Goal: Entertainment & Leisure: Consume media (video, audio)

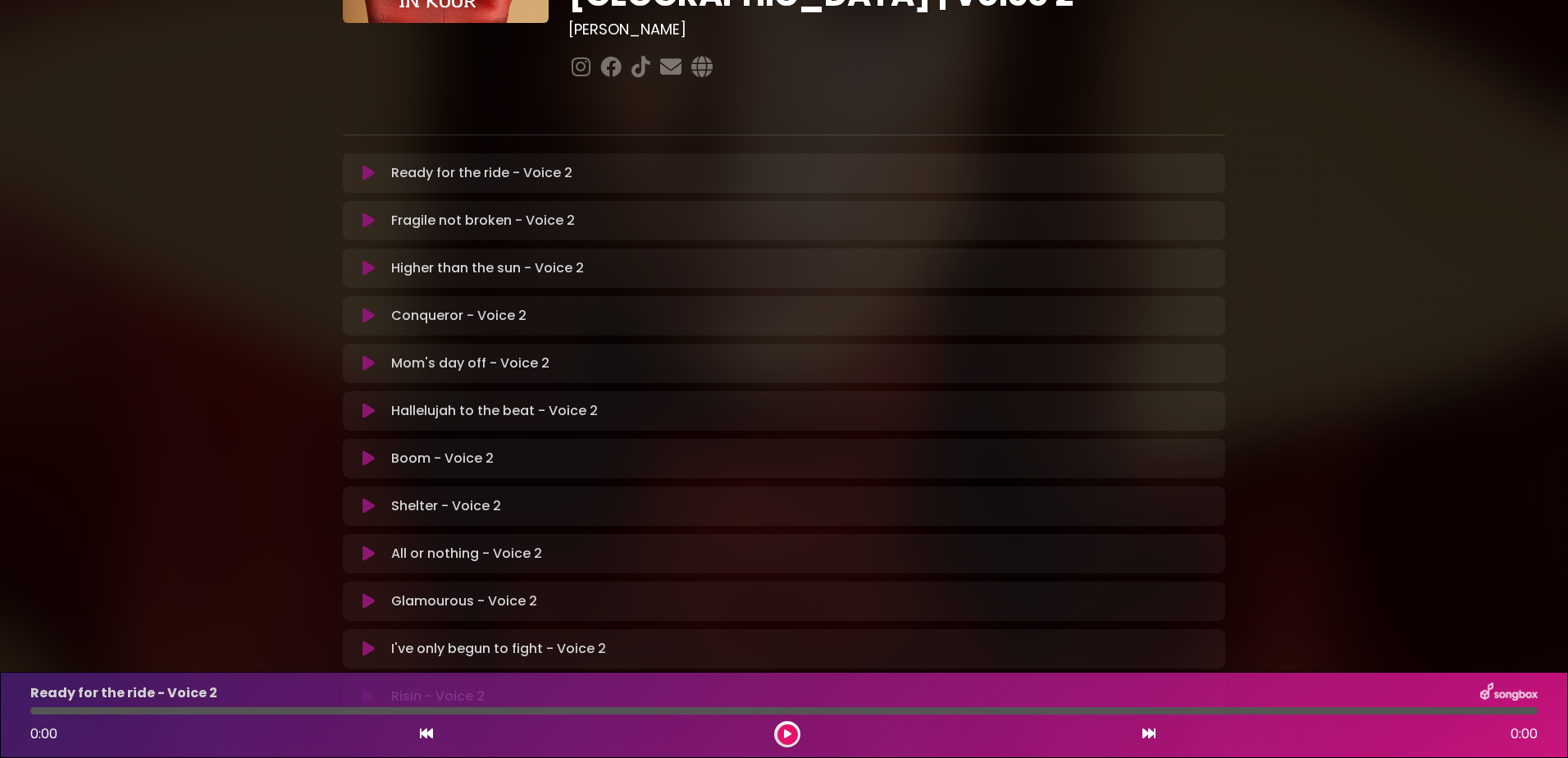
scroll to position [246, 0]
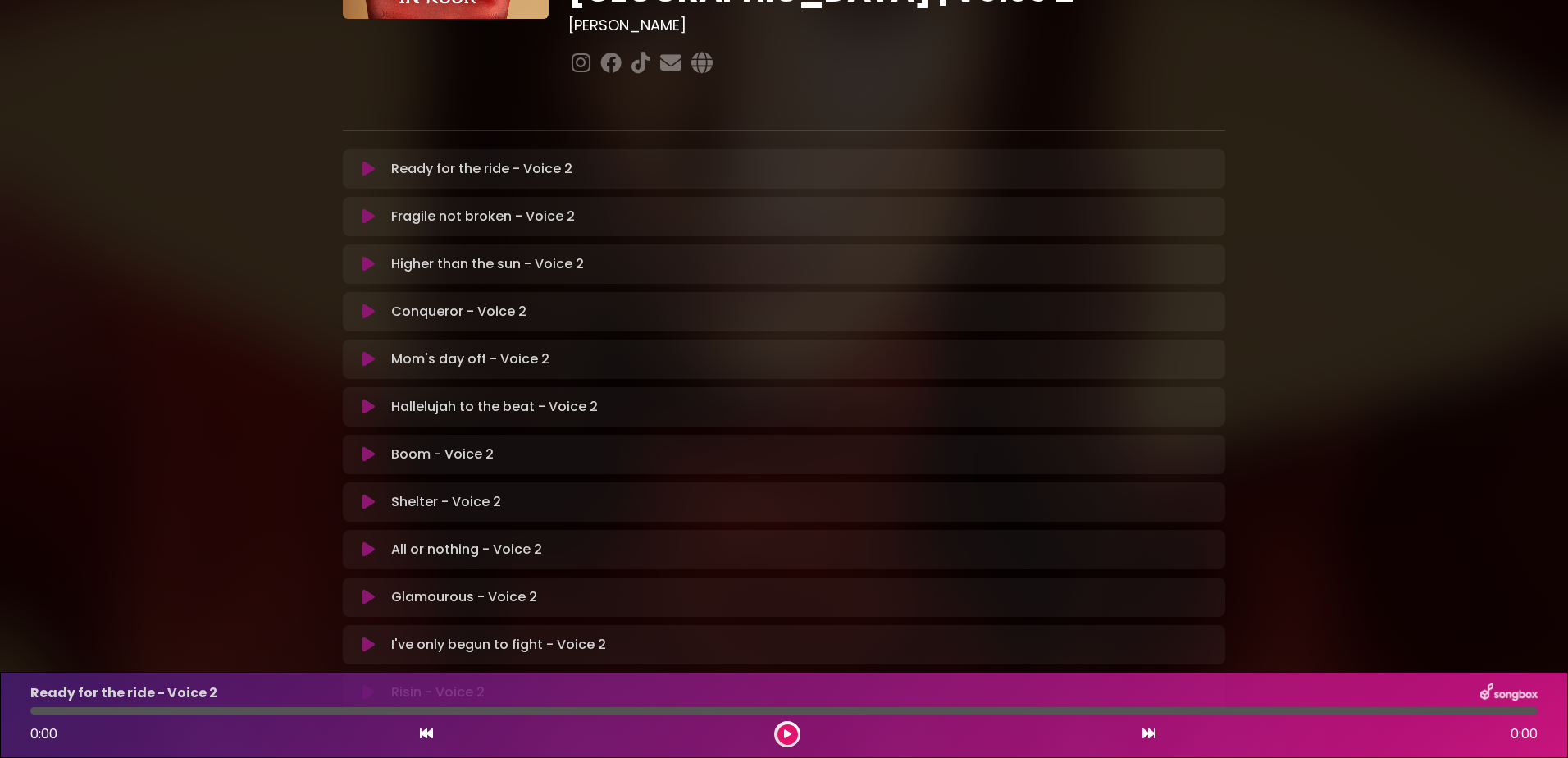
click at [368, 589] on icon at bounding box center [368, 597] width 12 height 16
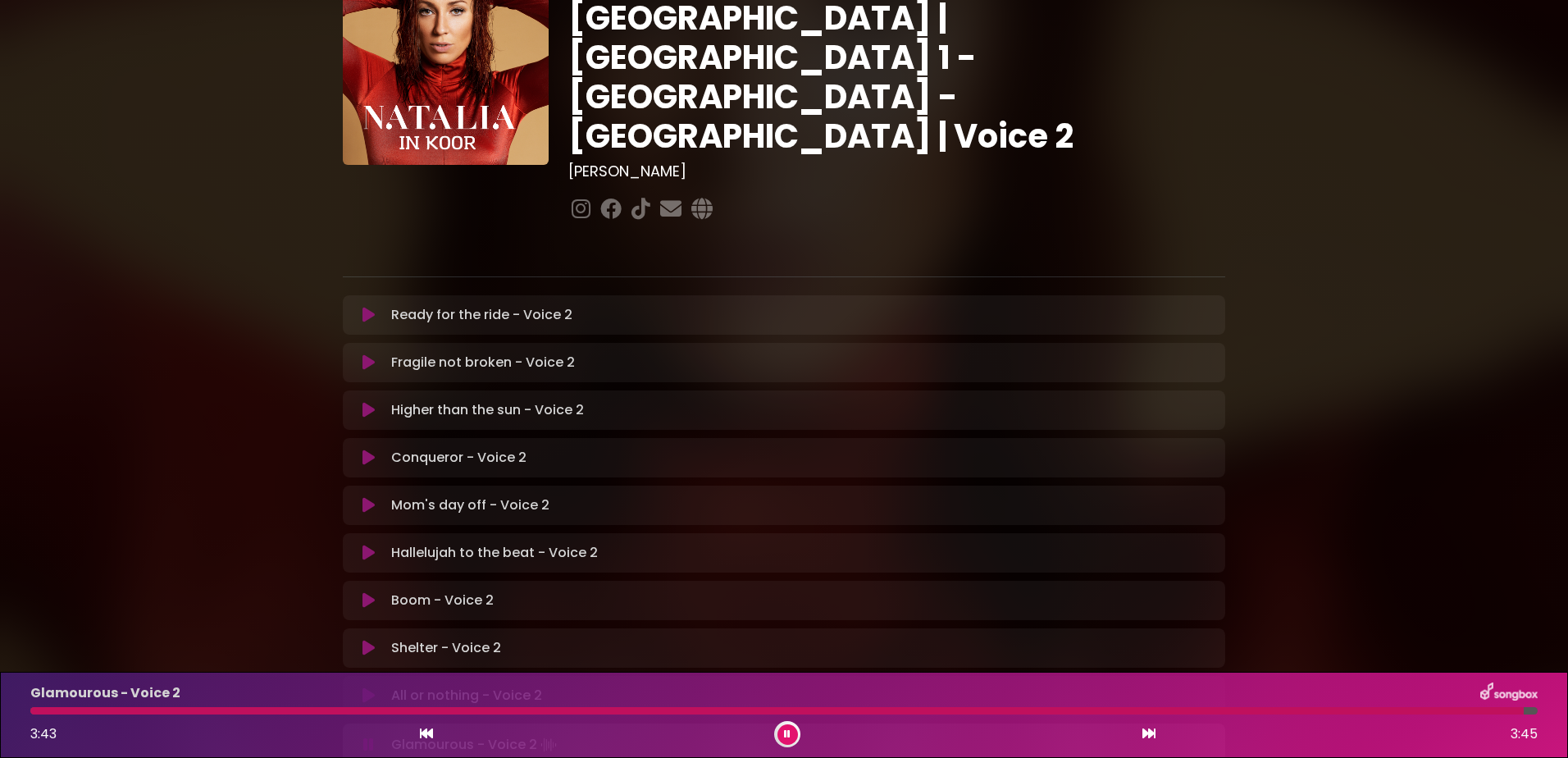
scroll to position [164, 0]
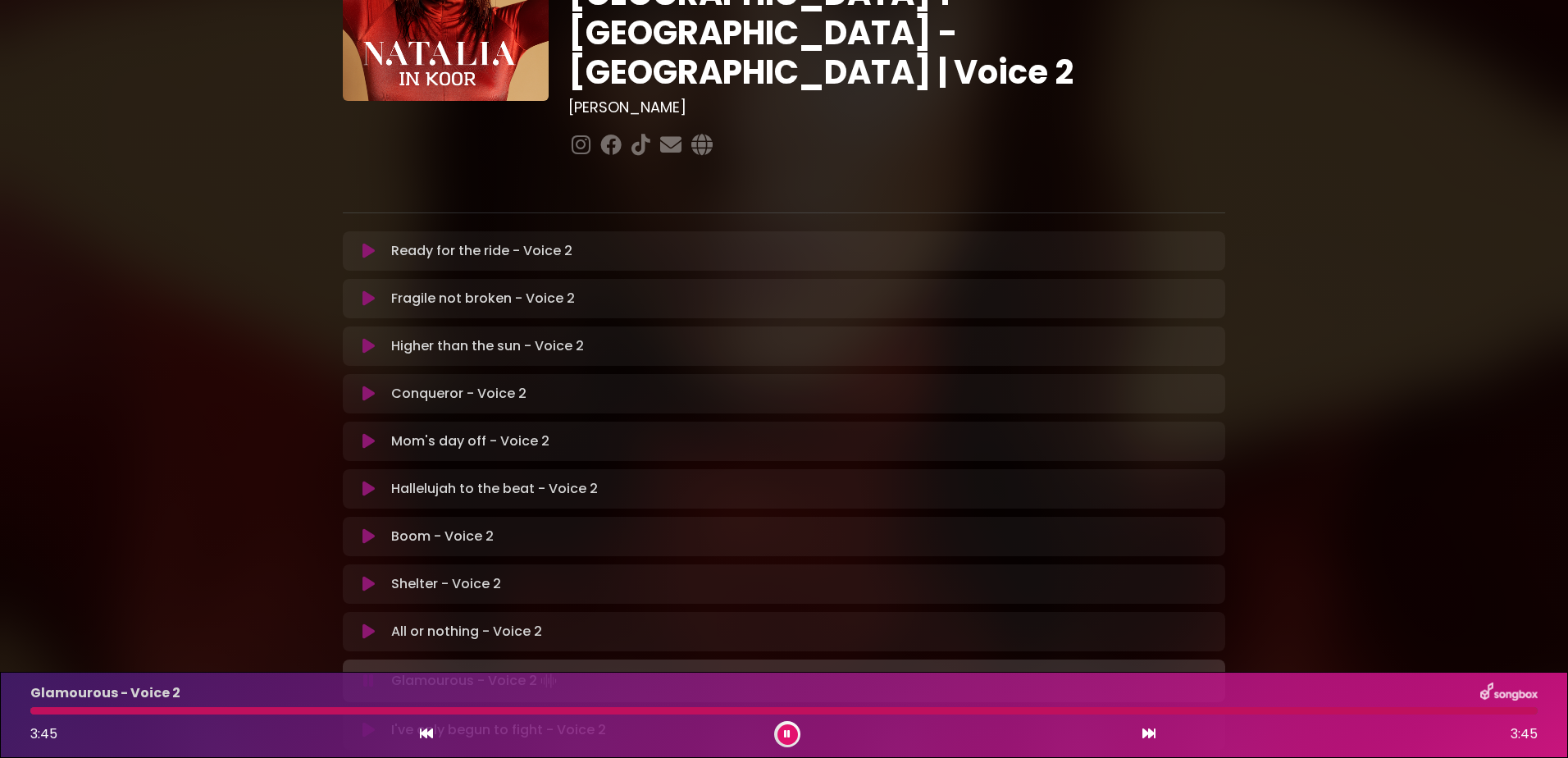
click at [362, 528] on icon at bounding box center [368, 536] width 12 height 16
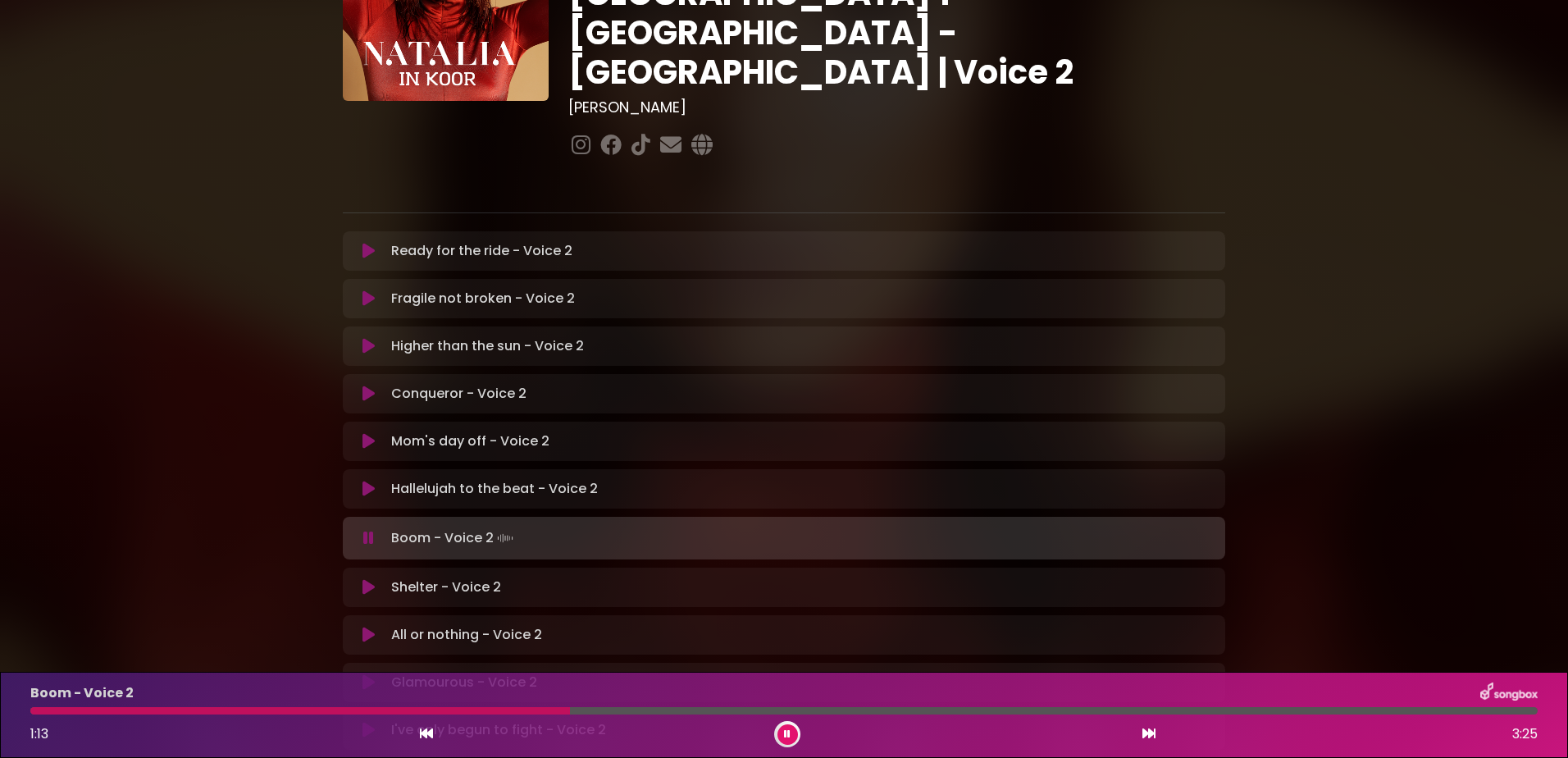
click at [781, 731] on button at bounding box center [787, 734] width 20 height 20
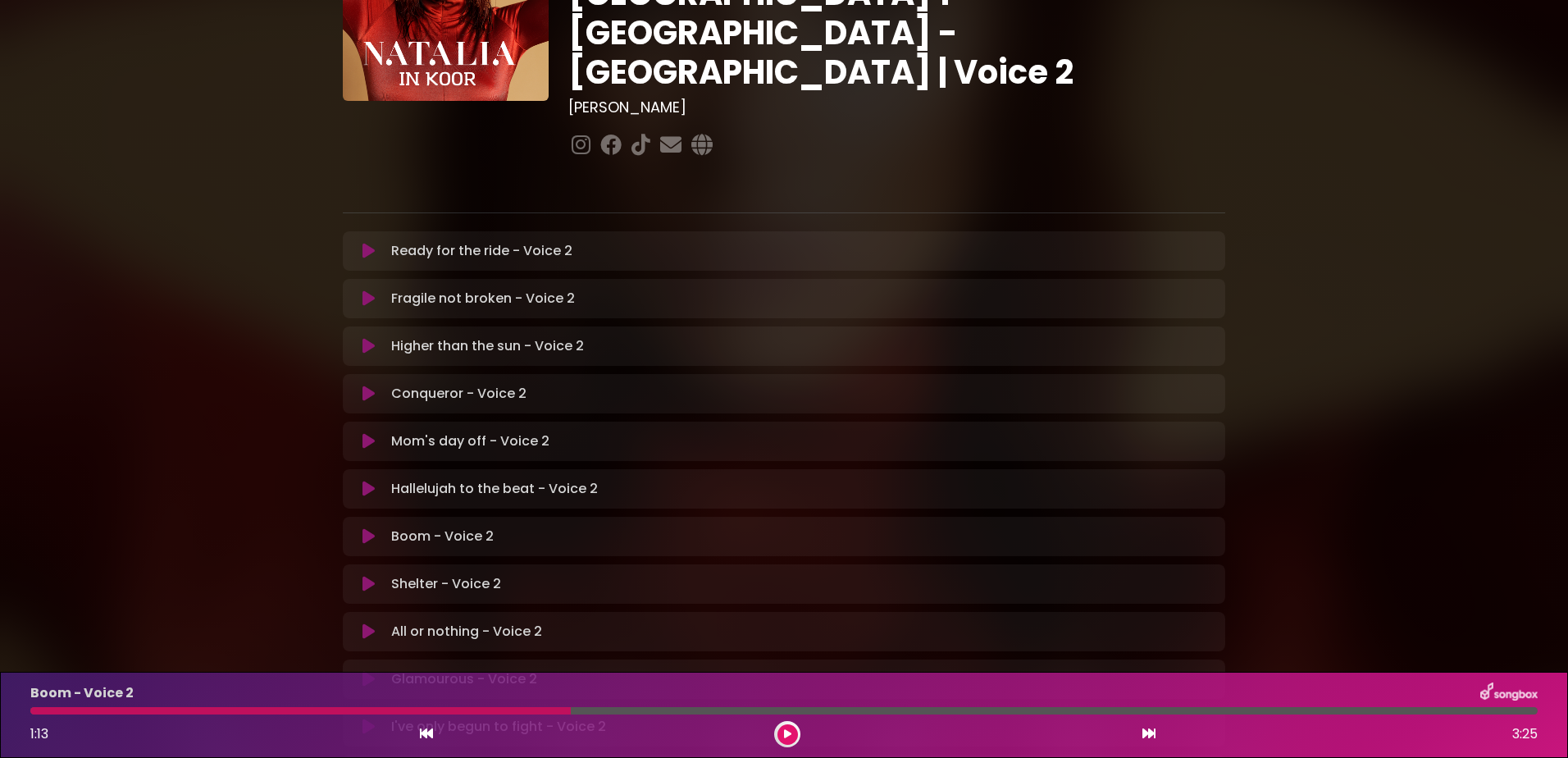
click at [503, 710] on div at bounding box center [300, 710] width 540 height 7
click at [782, 731] on button at bounding box center [787, 734] width 20 height 20
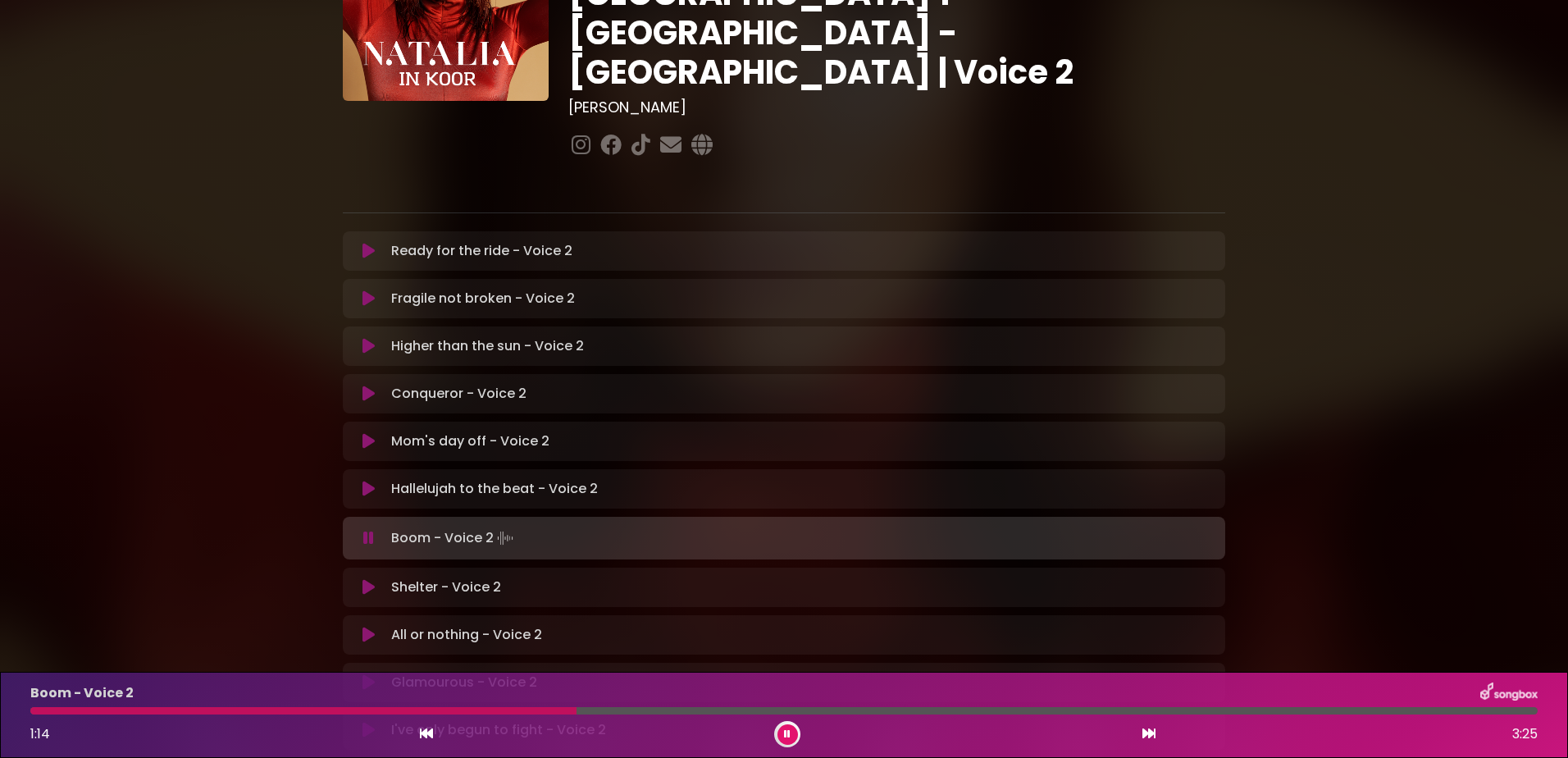
click at [795, 734] on button at bounding box center [787, 734] width 20 height 20
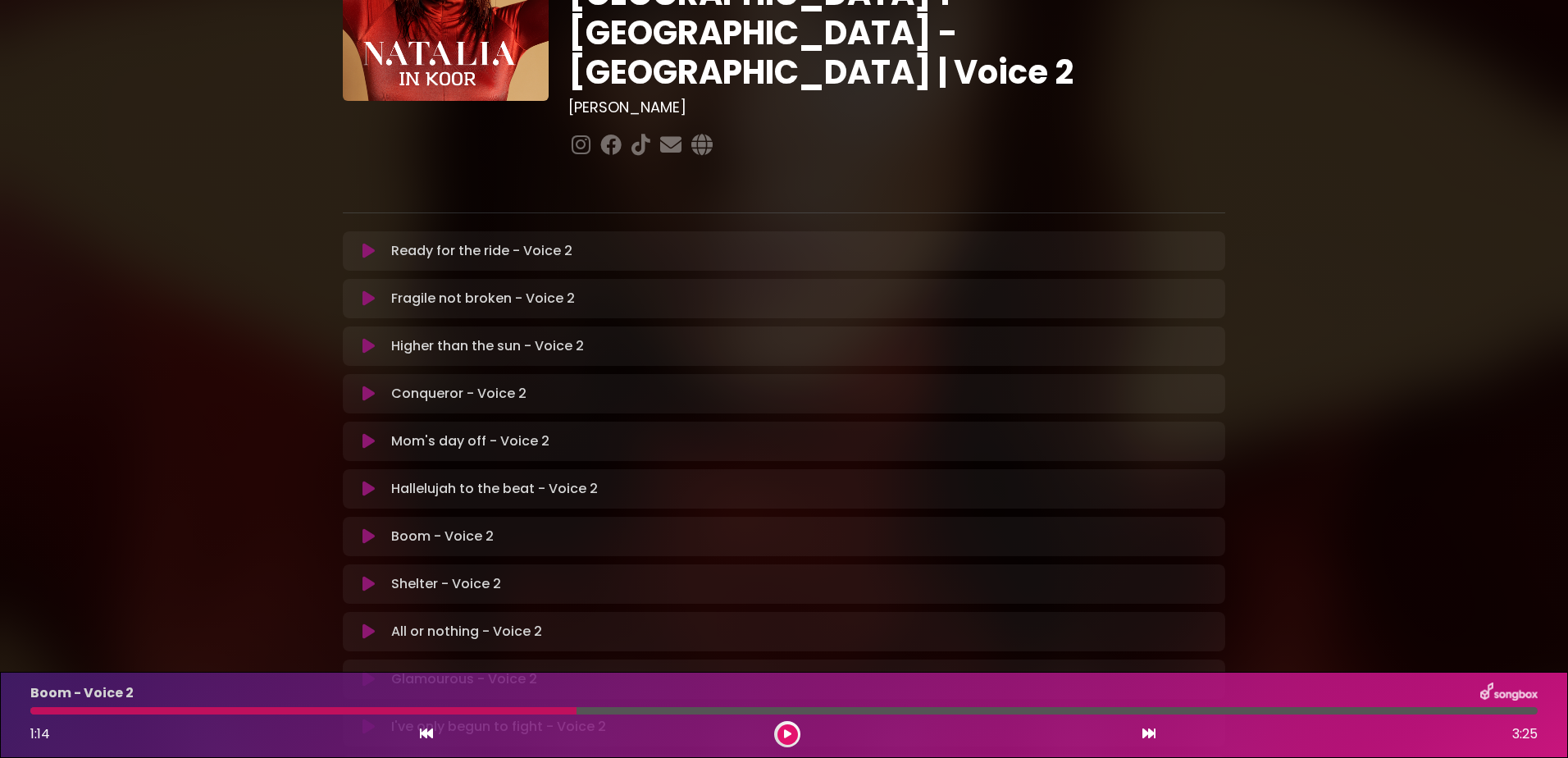
click at [434, 711] on div at bounding box center [303, 710] width 546 height 7
click at [788, 732] on icon at bounding box center [787, 733] width 7 height 10
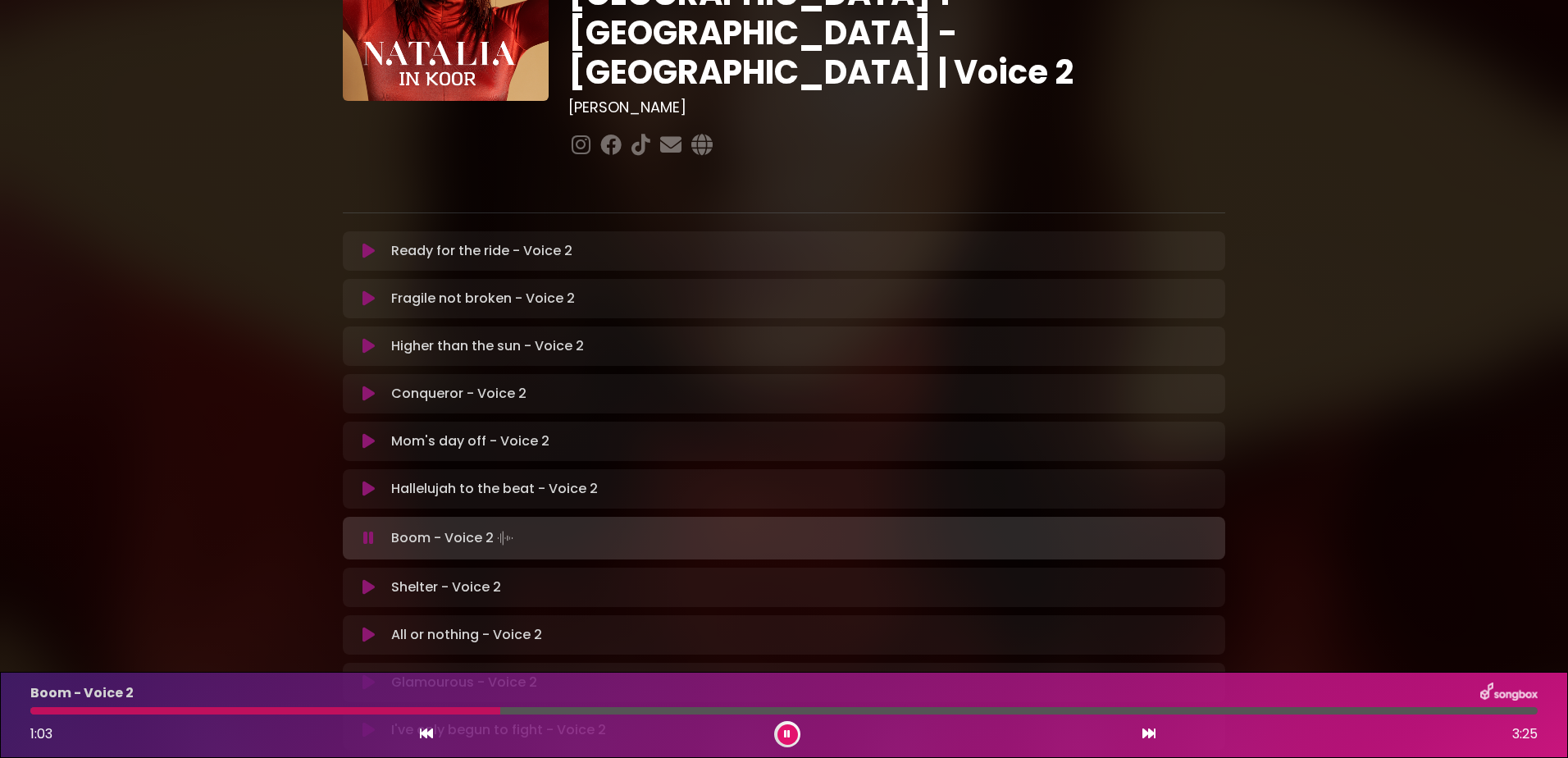
click at [315, 704] on div "Boom - Voice 2 1:03 3:25" at bounding box center [784, 714] width 1527 height 65
click at [313, 711] on div at bounding box center [270, 710] width 480 height 7
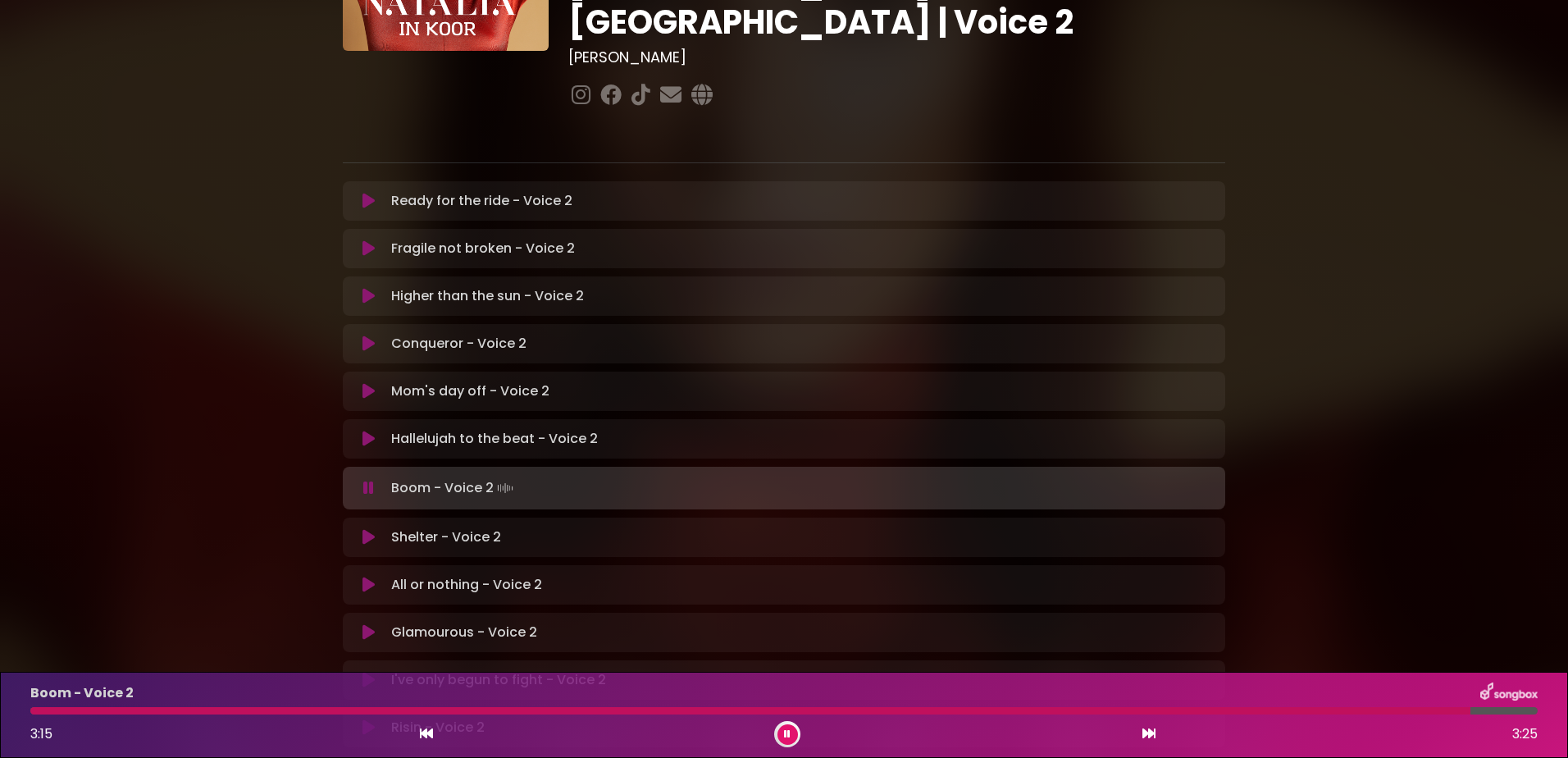
scroll to position [328, 0]
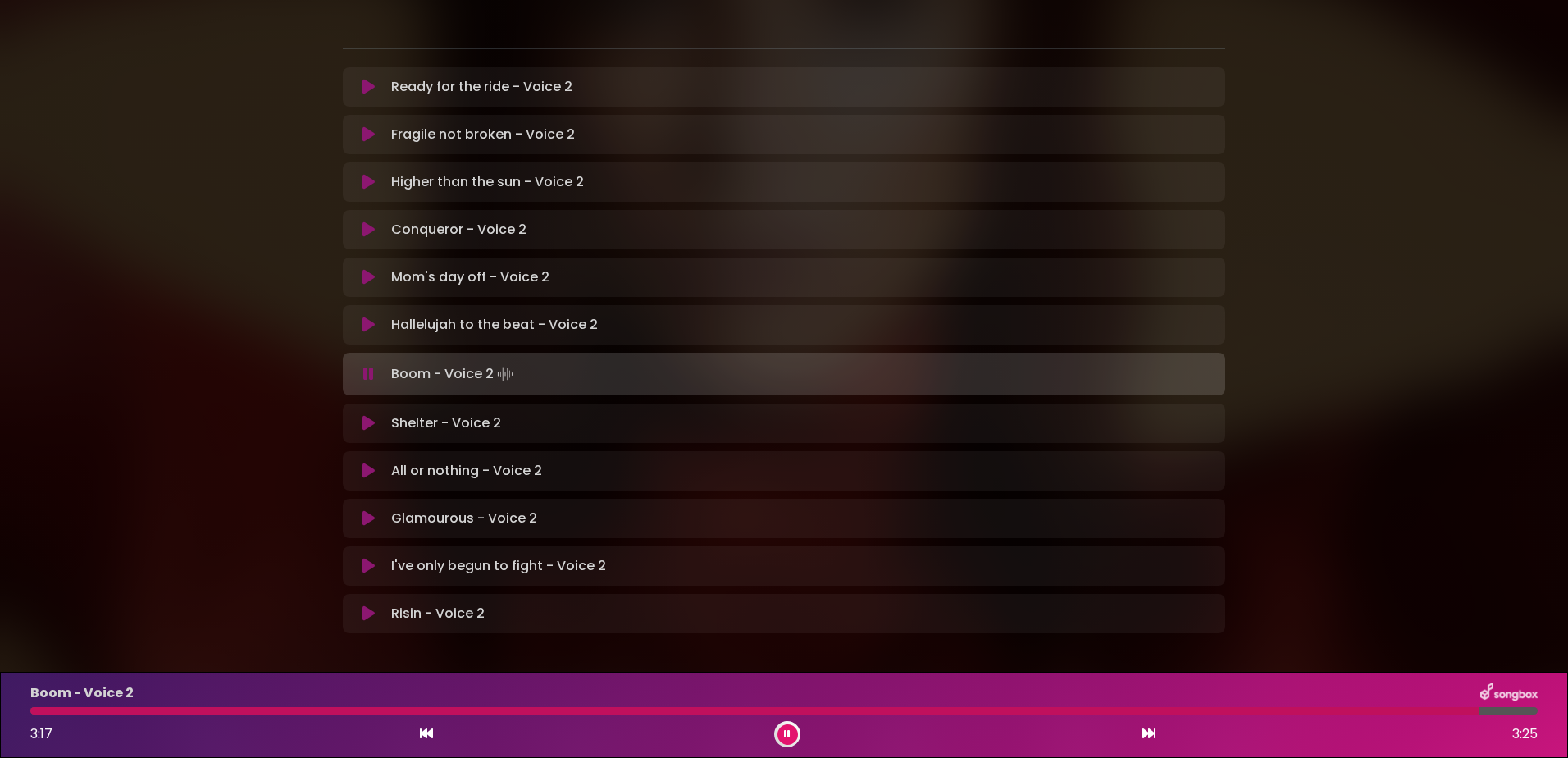
click at [369, 558] on icon at bounding box center [368, 566] width 12 height 16
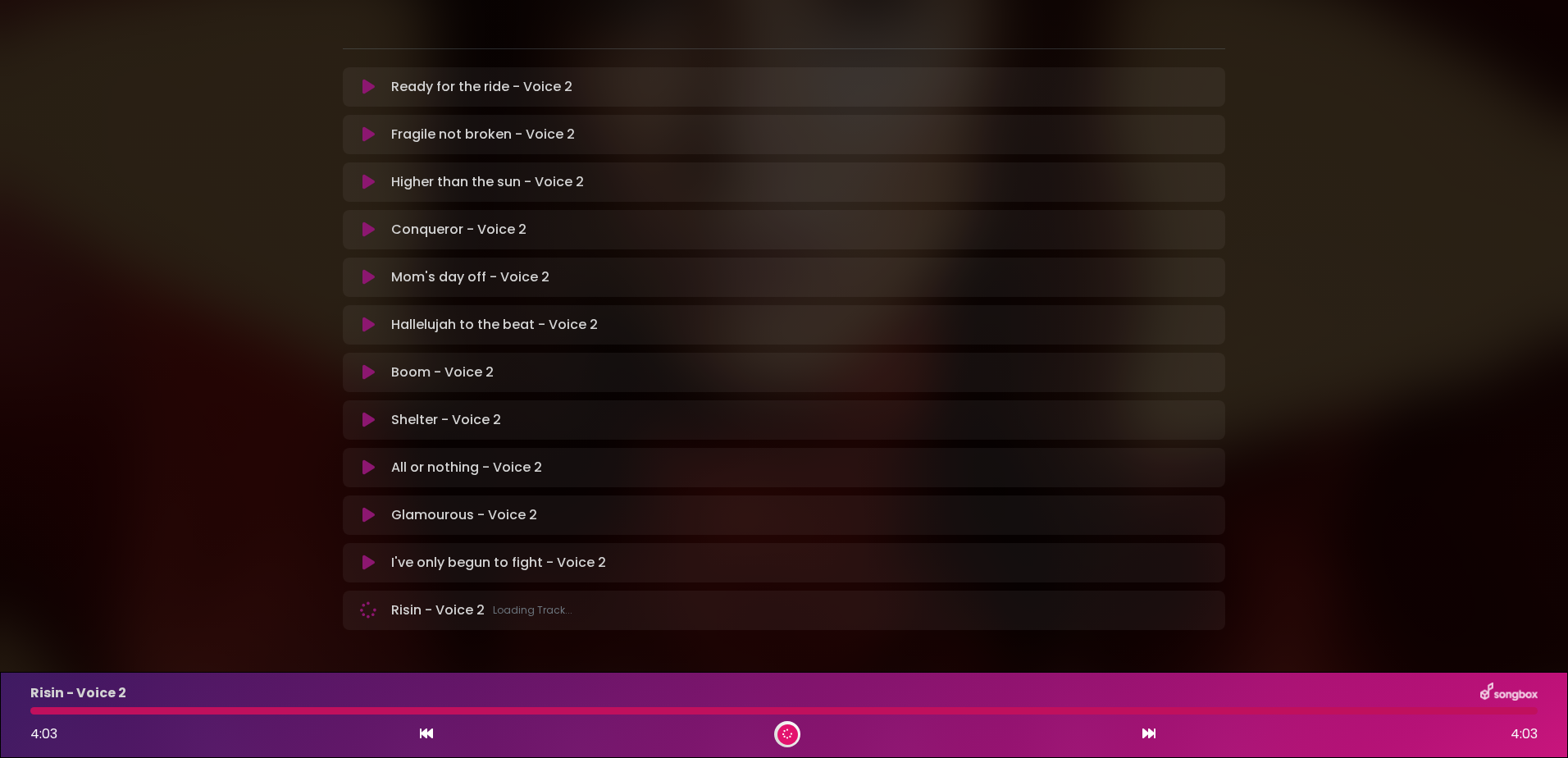
click at [473, 710] on div at bounding box center [784, 710] width 1507 height 7
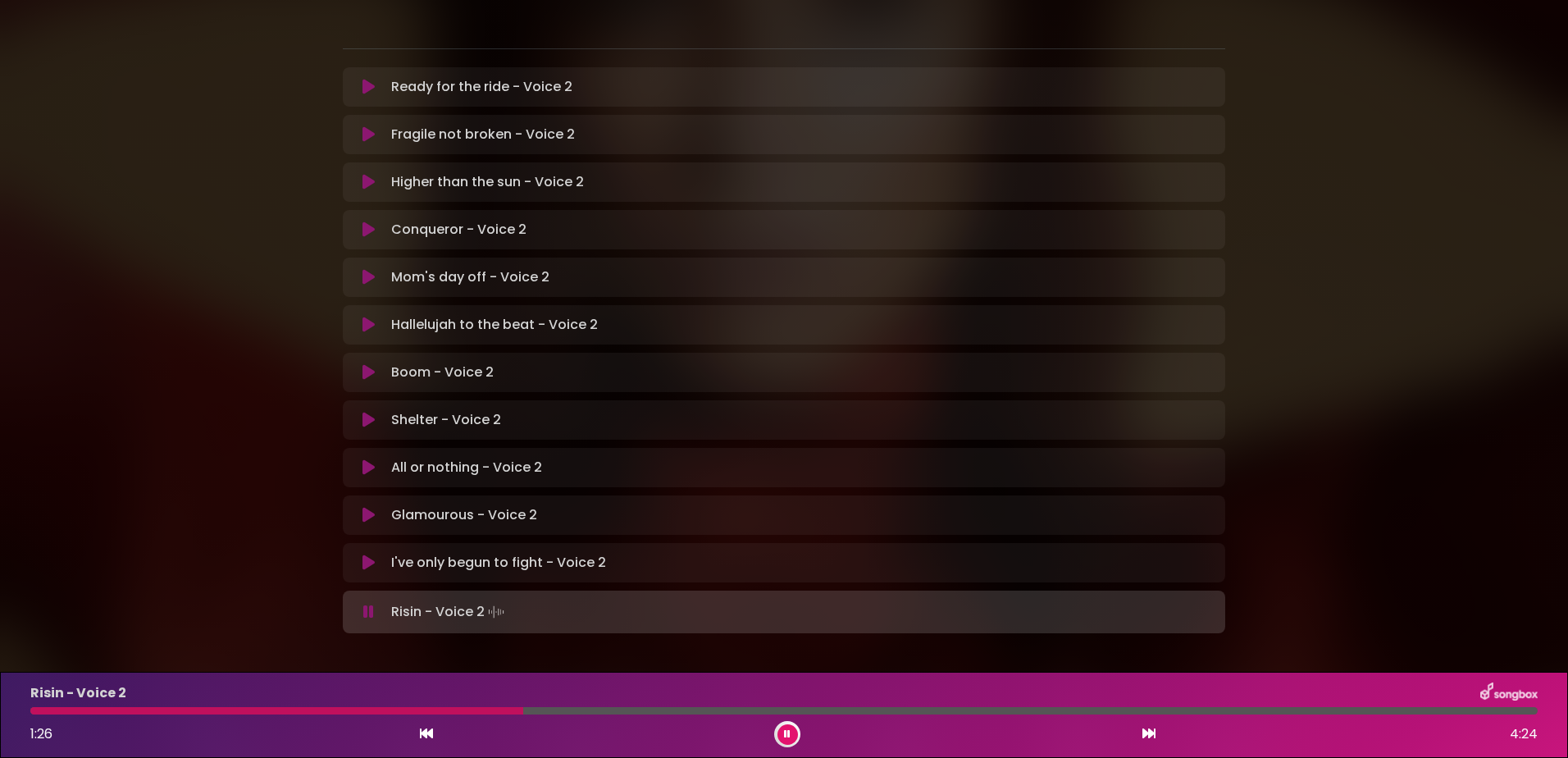
click at [364, 554] on icon at bounding box center [368, 562] width 12 height 16
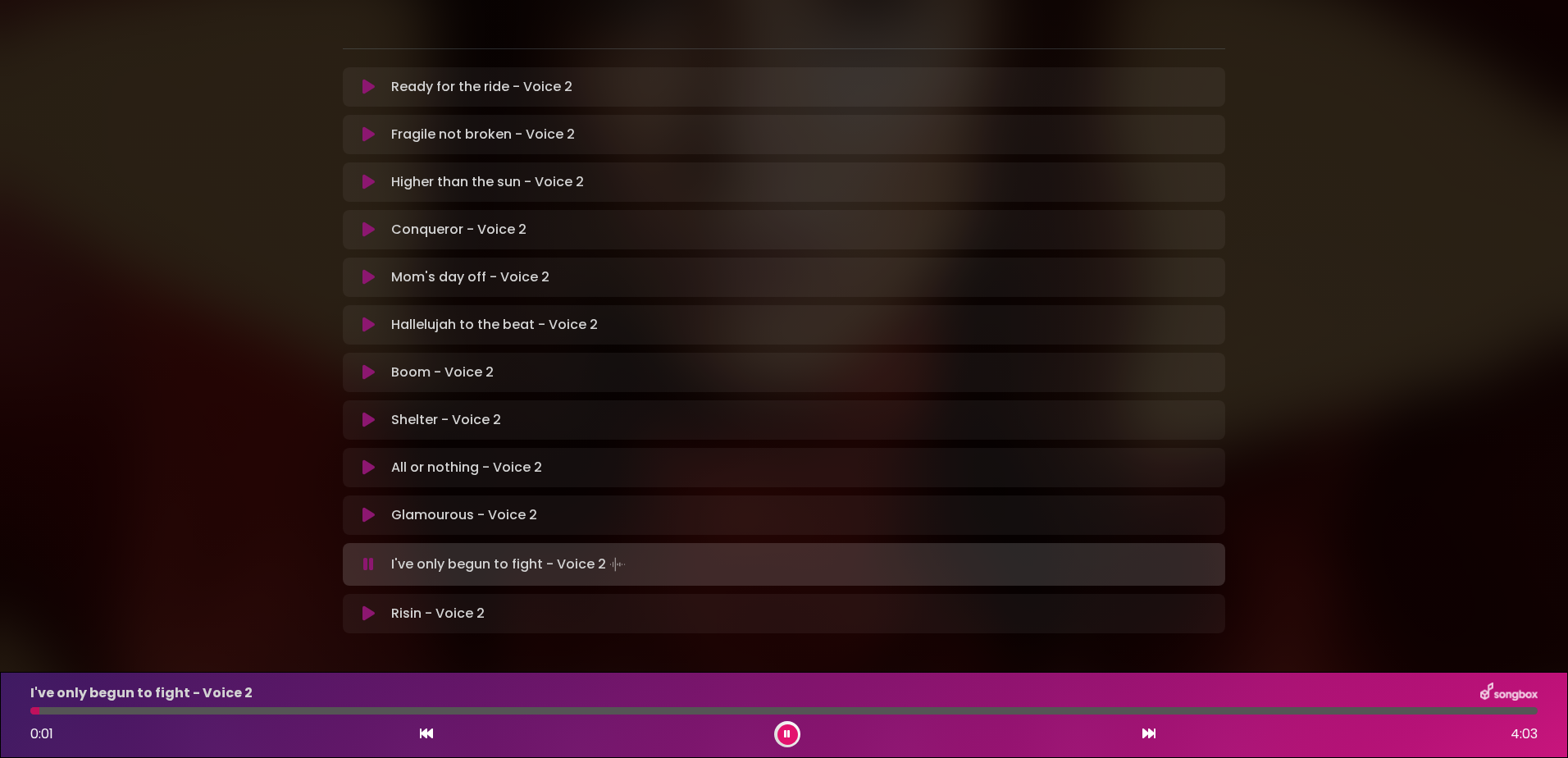
click at [400, 707] on div at bounding box center [784, 710] width 1507 height 7
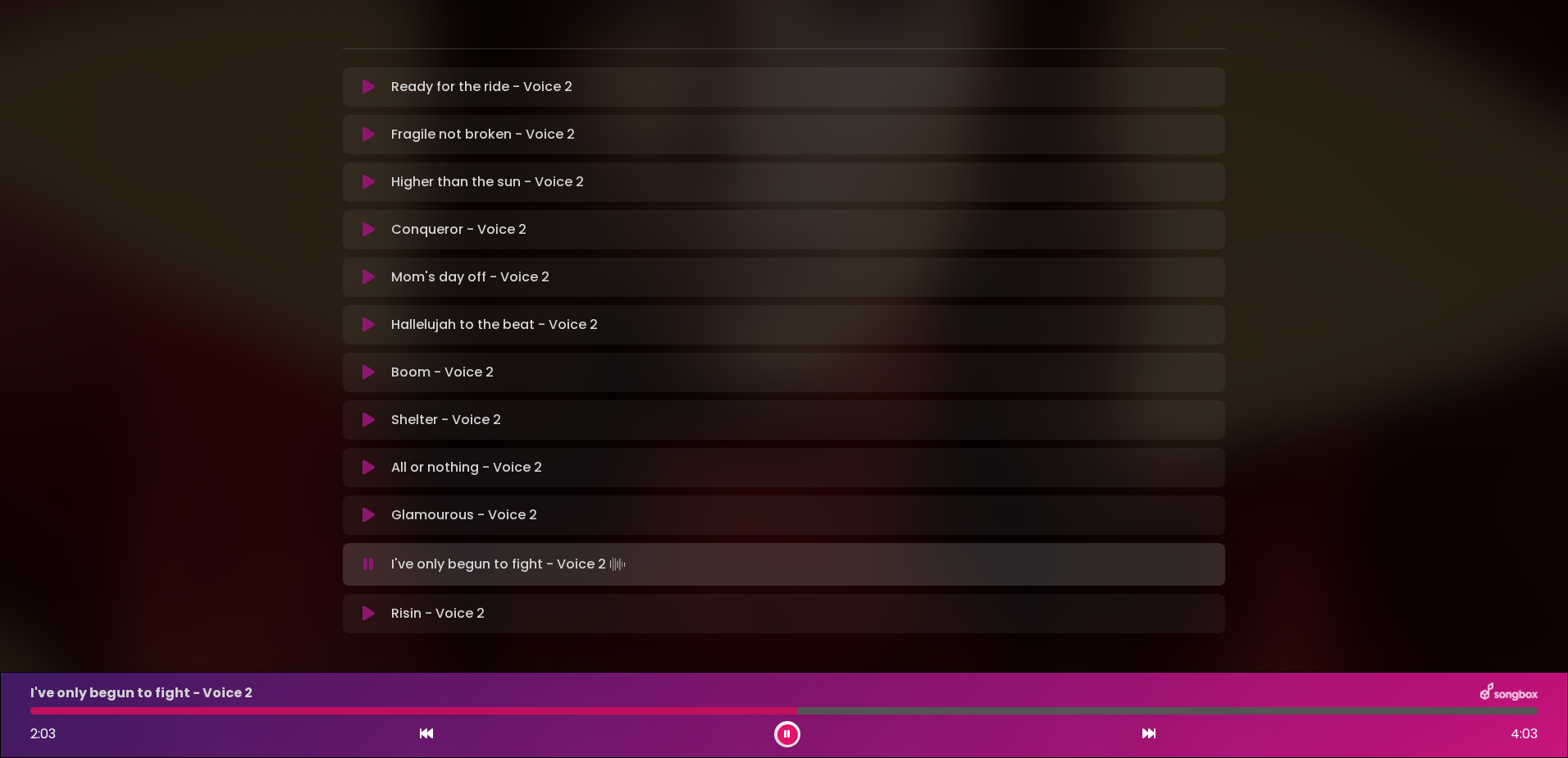
click at [779, 728] on button at bounding box center [787, 734] width 20 height 20
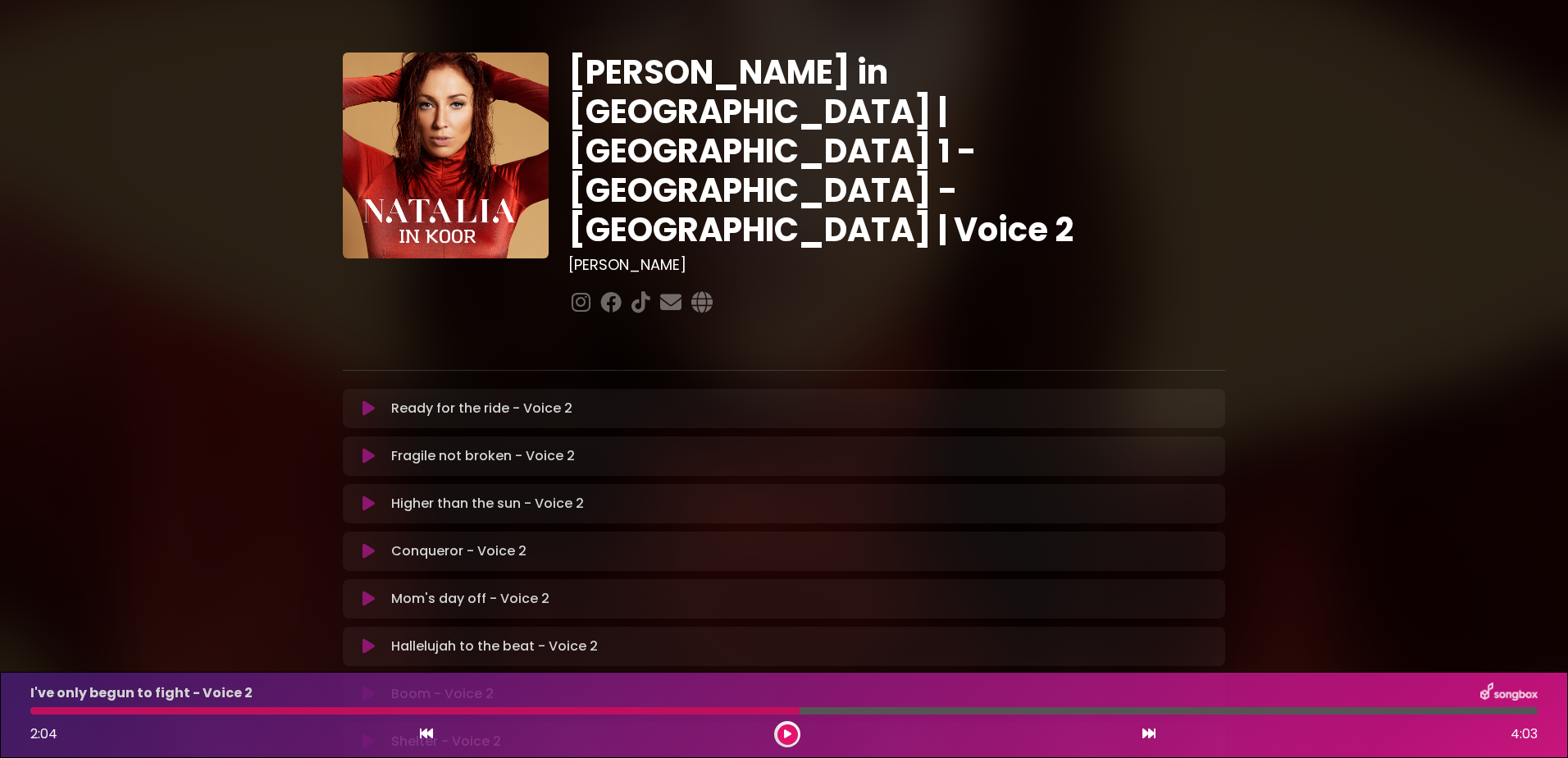
scroll to position [0, 0]
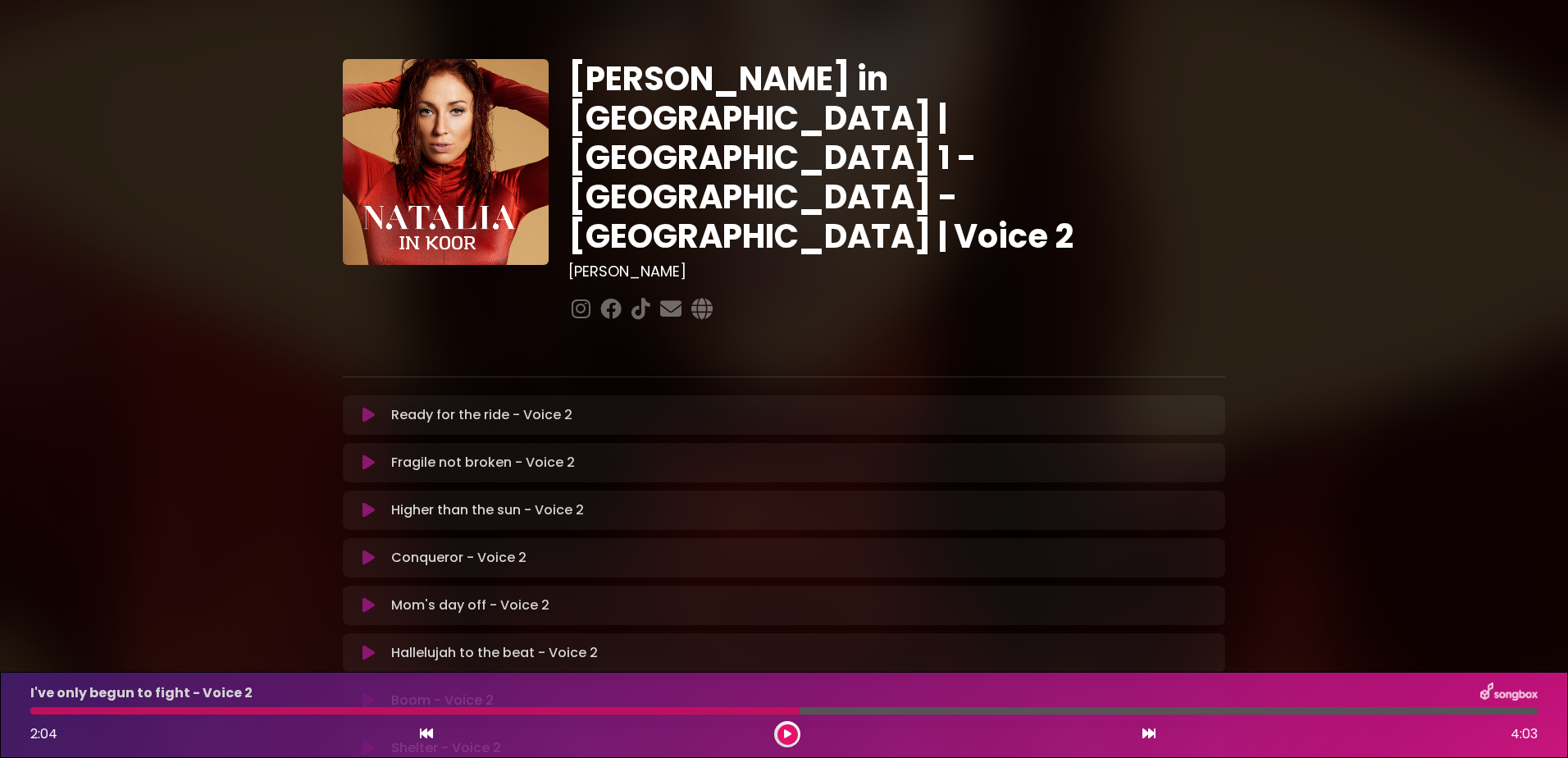
click at [367, 407] on icon at bounding box center [368, 415] width 12 height 16
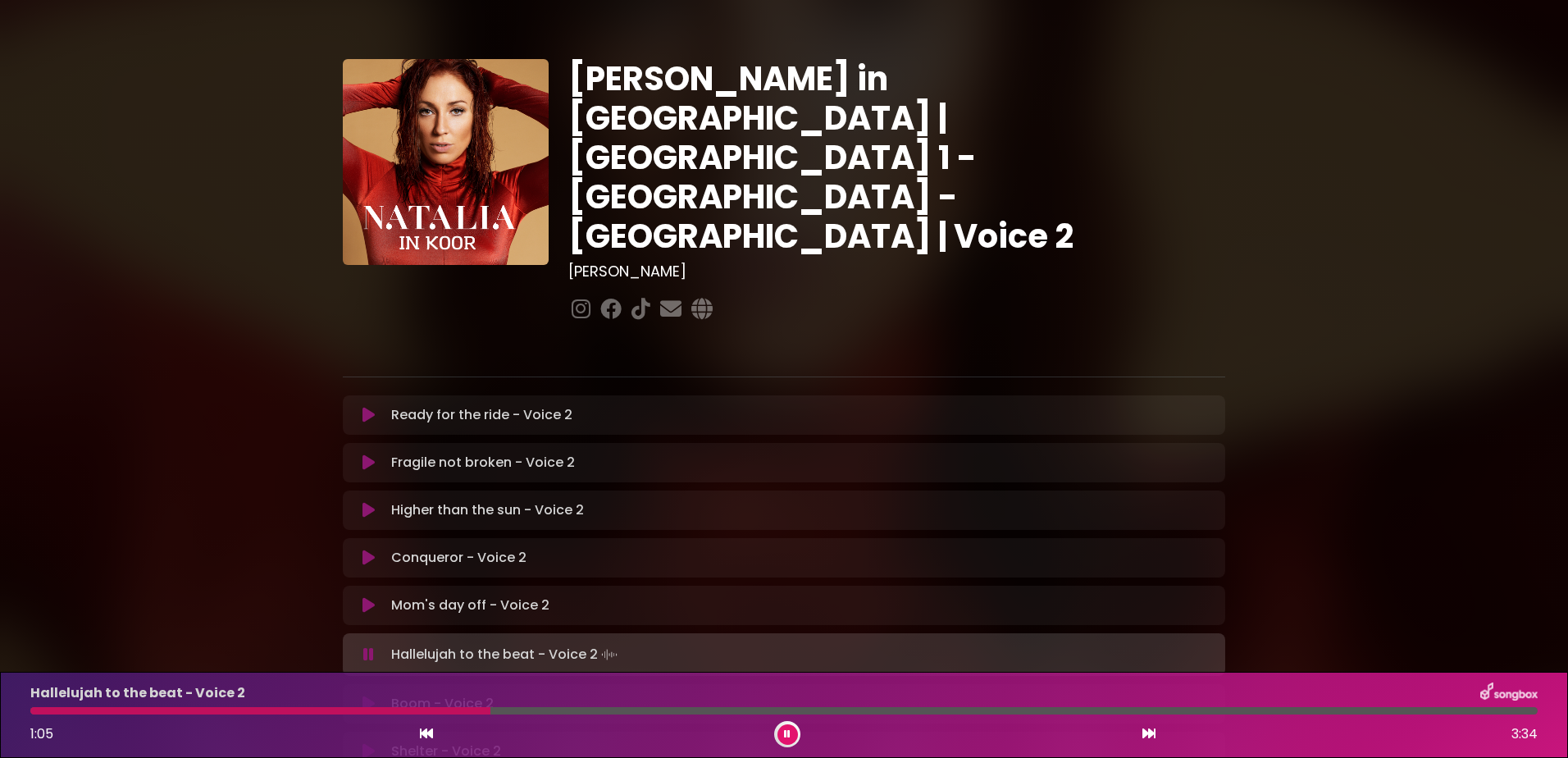
click at [787, 735] on icon at bounding box center [786, 733] width 6 height 10
